Goal: Task Accomplishment & Management: Manage account settings

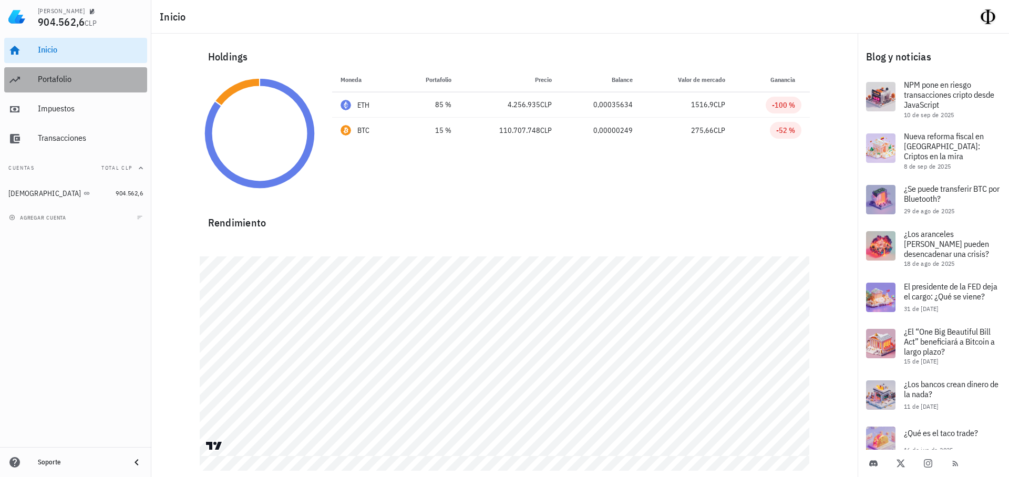
click at [58, 78] on div "Portafolio" at bounding box center [90, 79] width 105 height 10
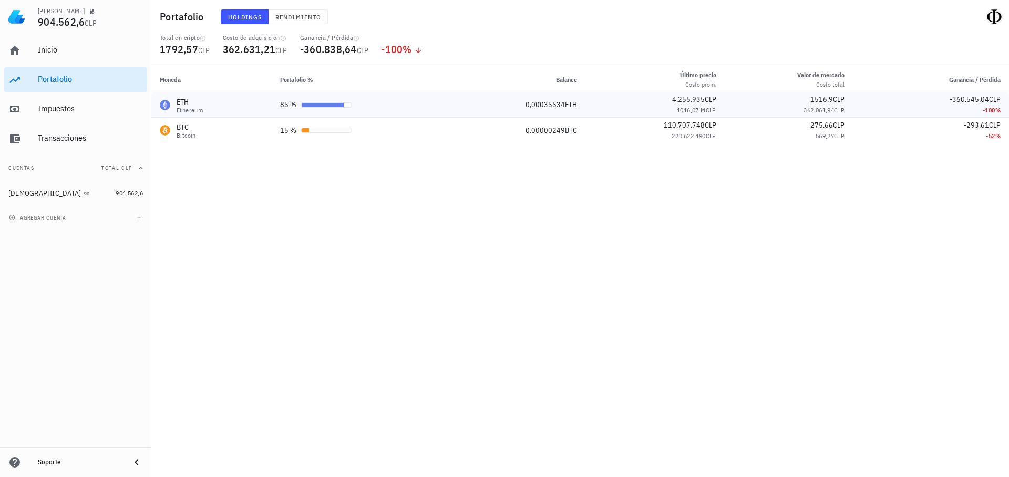
click at [349, 104] on div at bounding box center [326, 104] width 50 height 5
click at [189, 107] on div "Ethereum" at bounding box center [190, 110] width 26 height 6
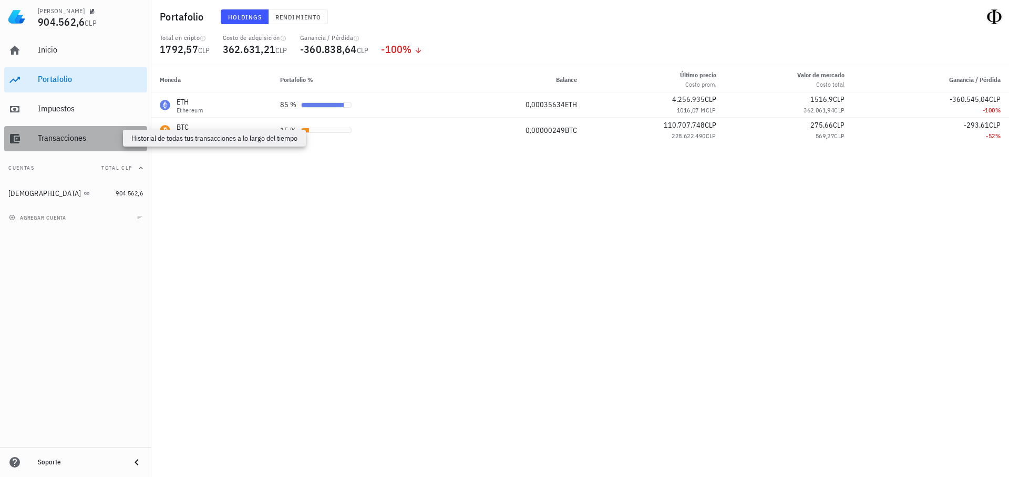
click at [66, 139] on div "Transacciones" at bounding box center [90, 138] width 105 height 10
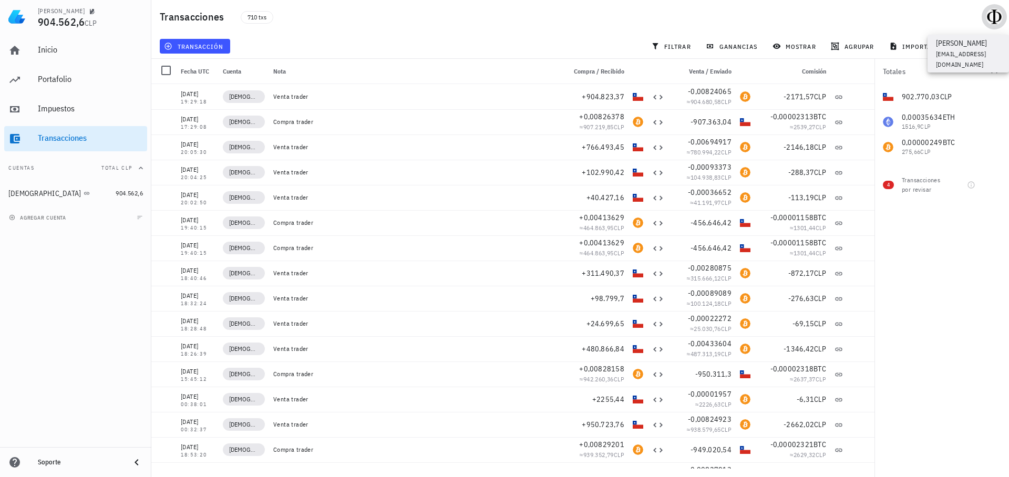
click at [1000, 19] on div "avatar" at bounding box center [994, 16] width 17 height 17
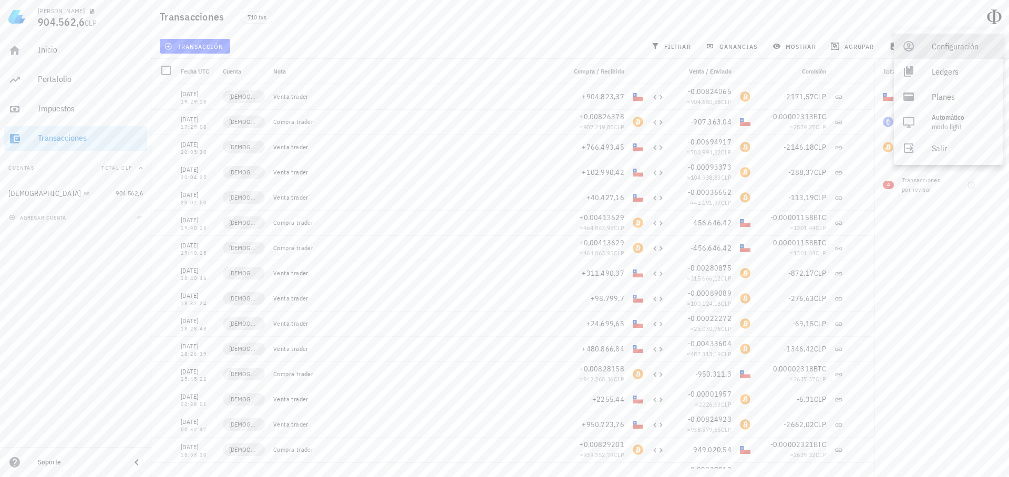
click at [934, 49] on div "Configuración" at bounding box center [963, 46] width 63 height 21
